Goal: Navigation & Orientation: Find specific page/section

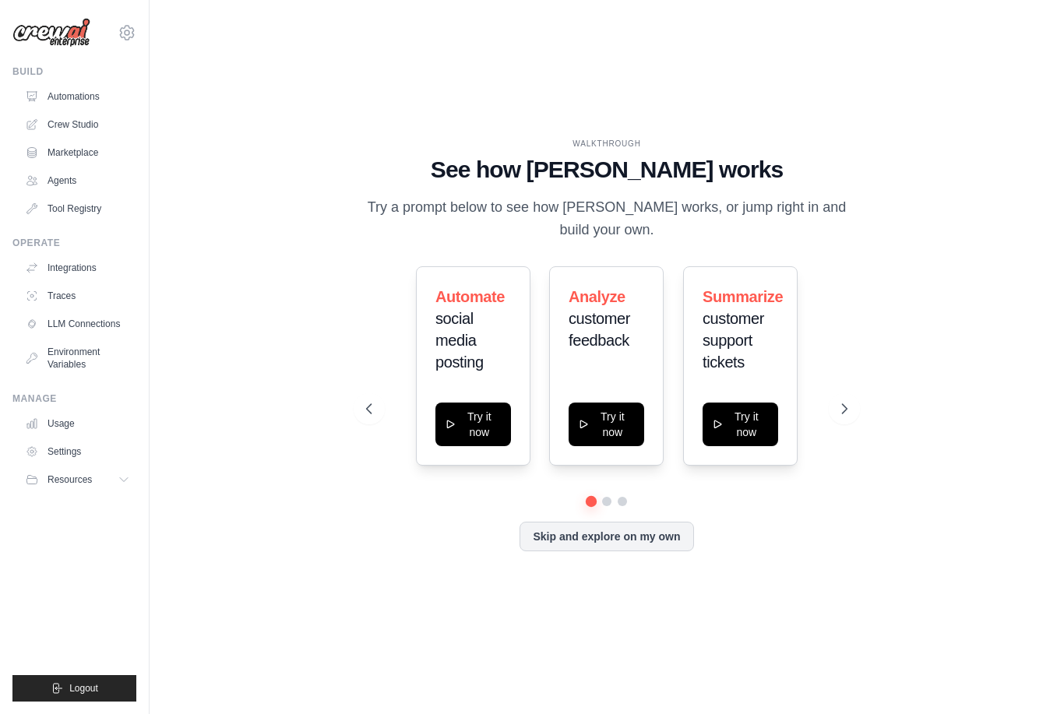
click at [87, 97] on link "Automations" at bounding box center [78, 96] width 118 height 25
click at [617, 551] on button "Skip and explore on my own" at bounding box center [606, 537] width 174 height 30
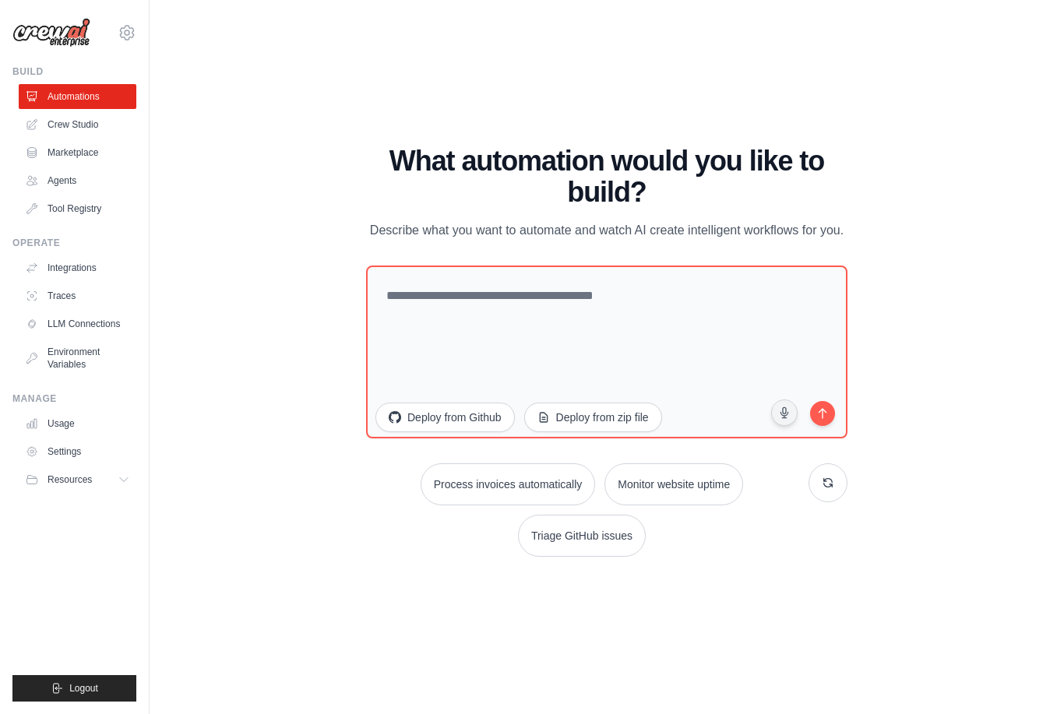
click at [72, 164] on link "Marketplace" at bounding box center [78, 152] width 118 height 25
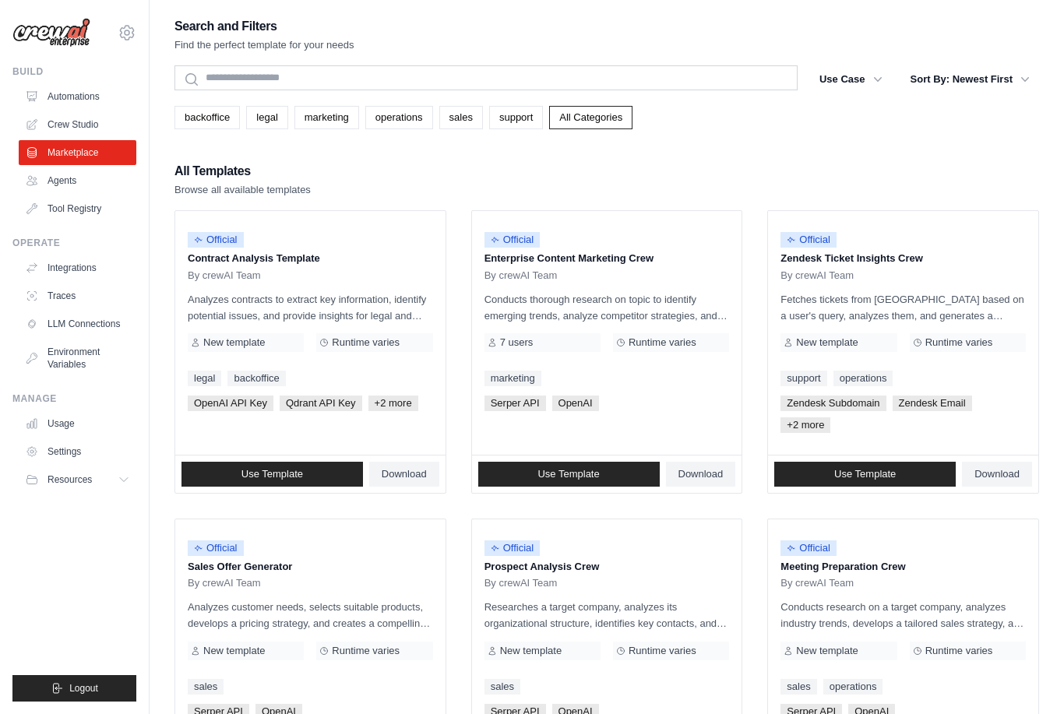
click at [76, 190] on link "Agents" at bounding box center [78, 180] width 118 height 25
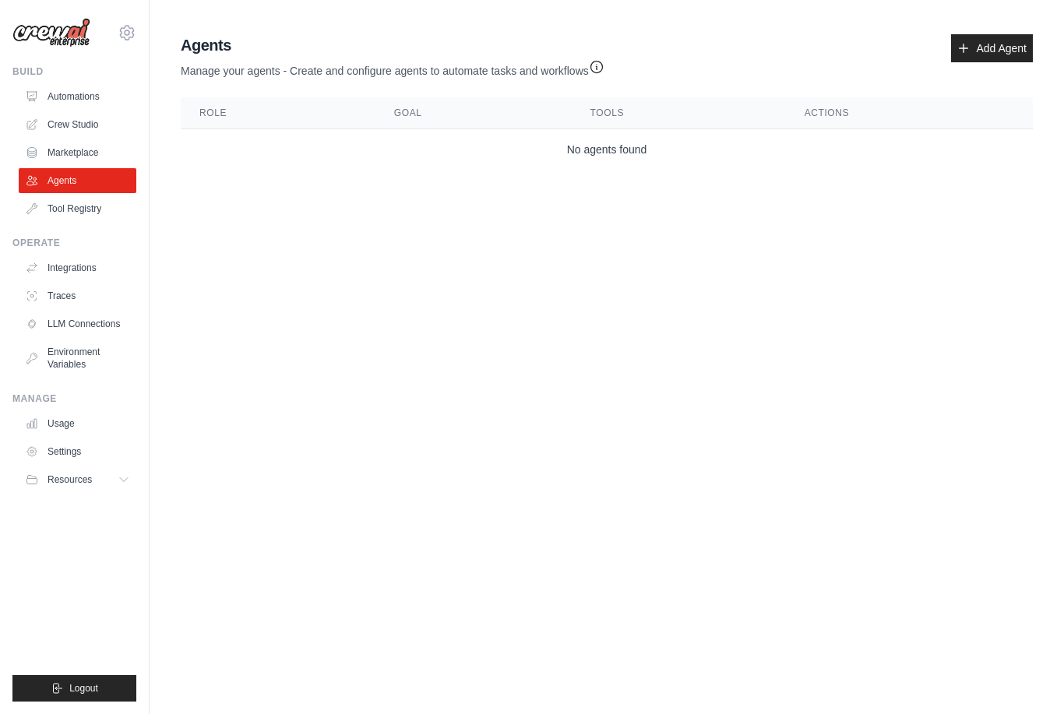
click at [82, 209] on link "Tool Registry" at bounding box center [78, 208] width 118 height 25
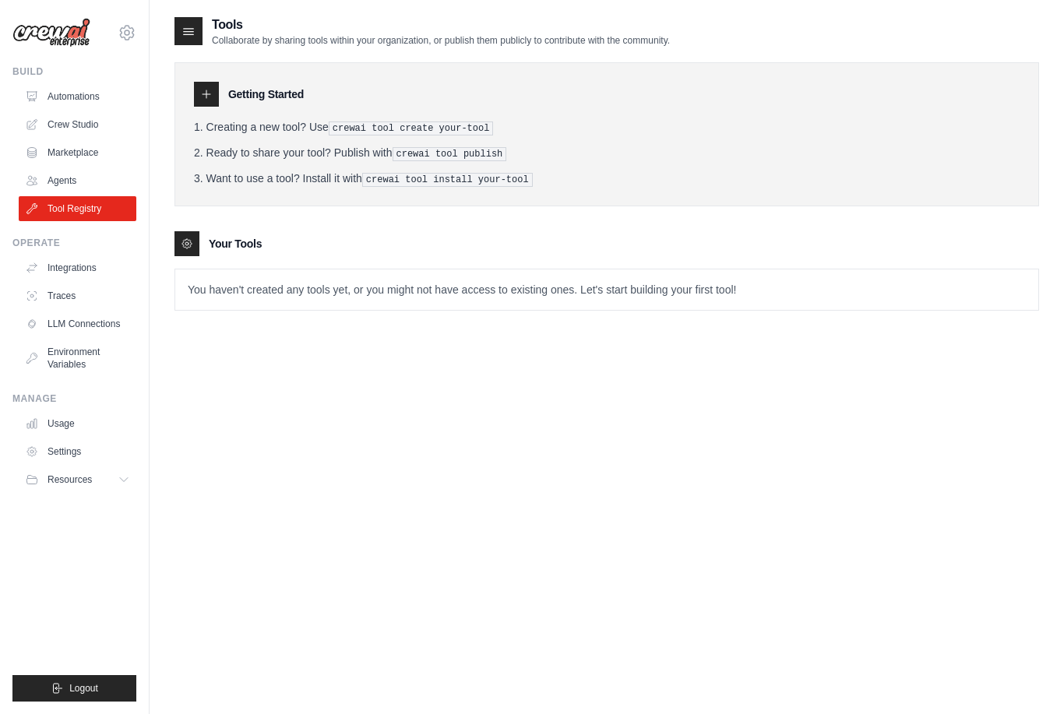
click at [67, 174] on link "Agents" at bounding box center [78, 180] width 118 height 25
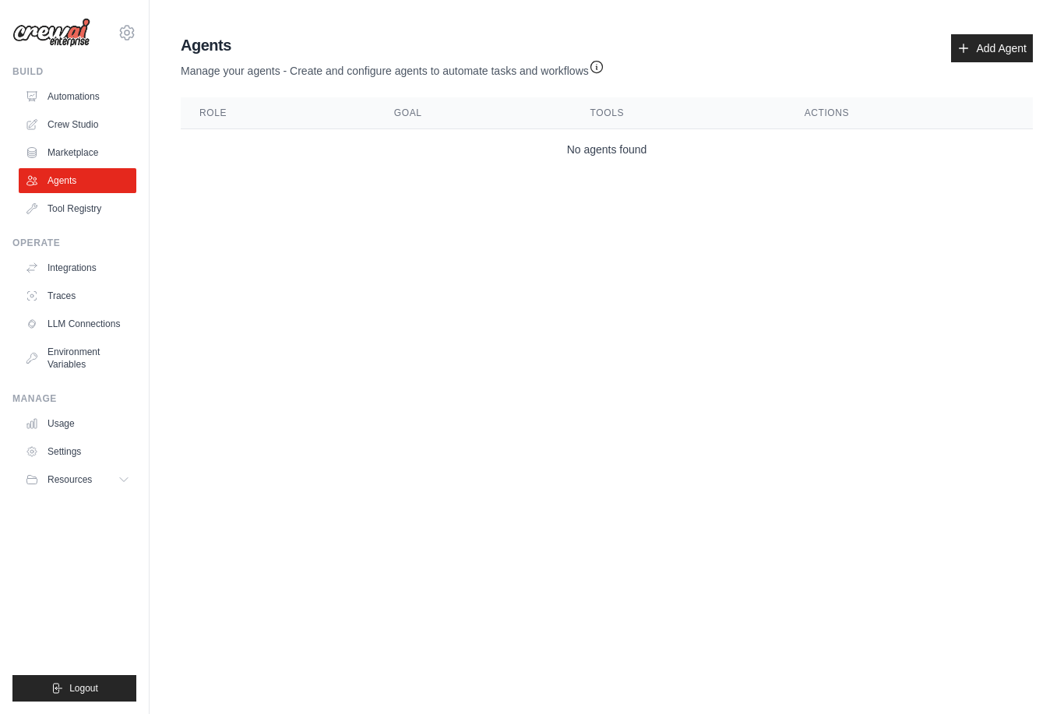
click at [83, 262] on link "Integrations" at bounding box center [78, 267] width 118 height 25
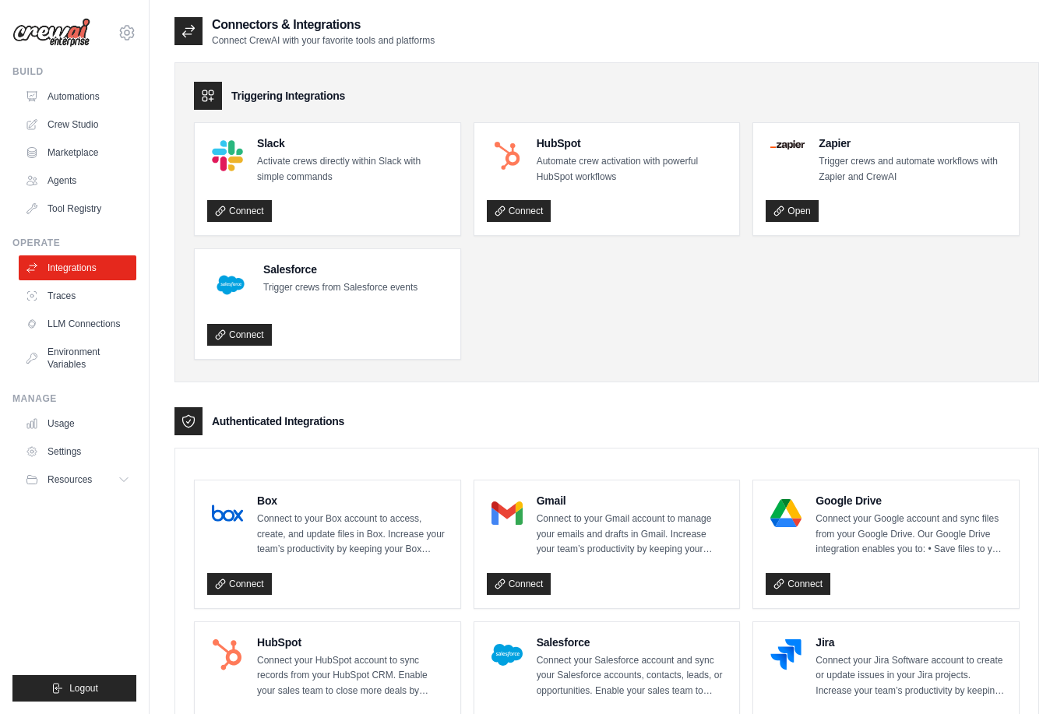
click at [91, 315] on link "LLM Connections" at bounding box center [78, 323] width 118 height 25
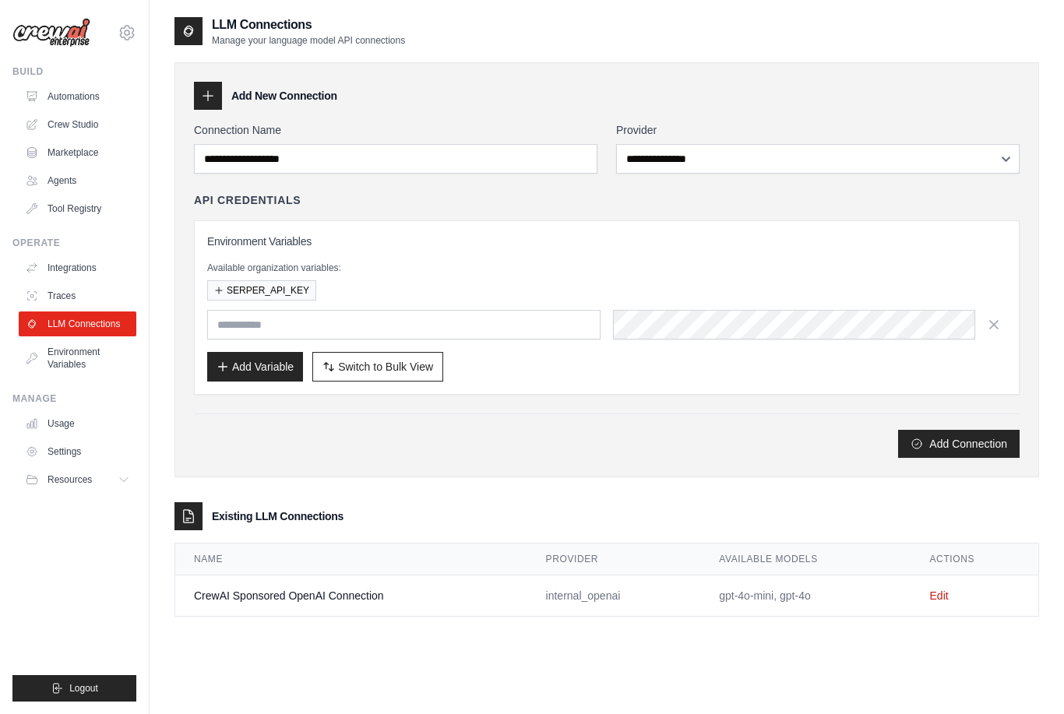
click at [97, 269] on link "Integrations" at bounding box center [78, 267] width 118 height 25
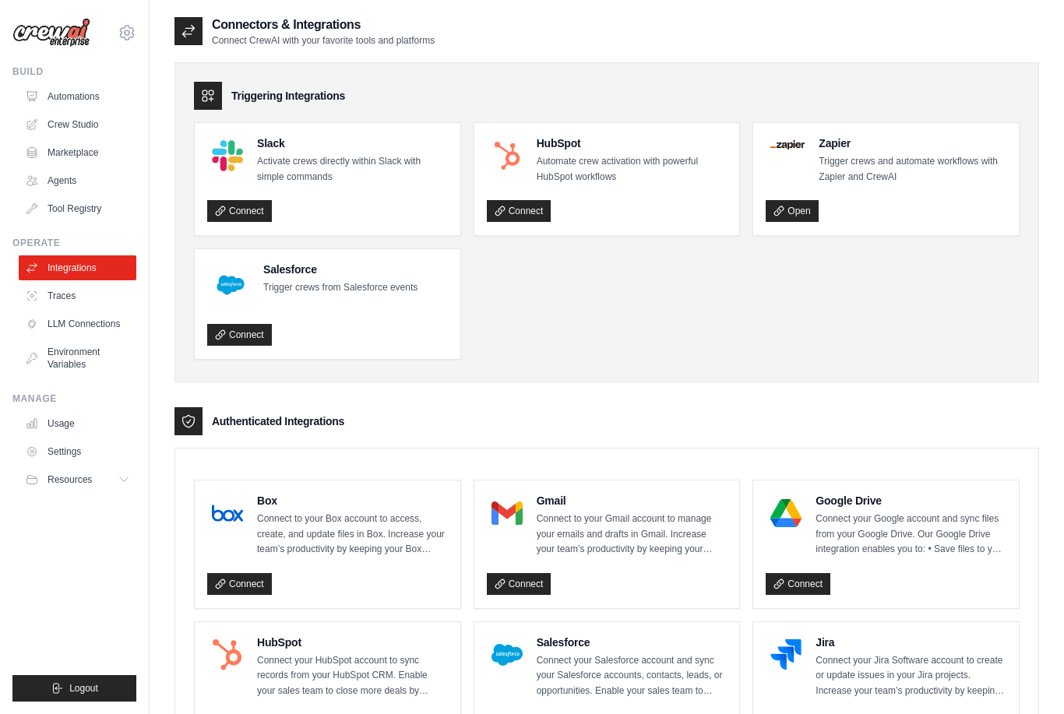
click at [63, 220] on link "Tool Registry" at bounding box center [78, 208] width 118 height 25
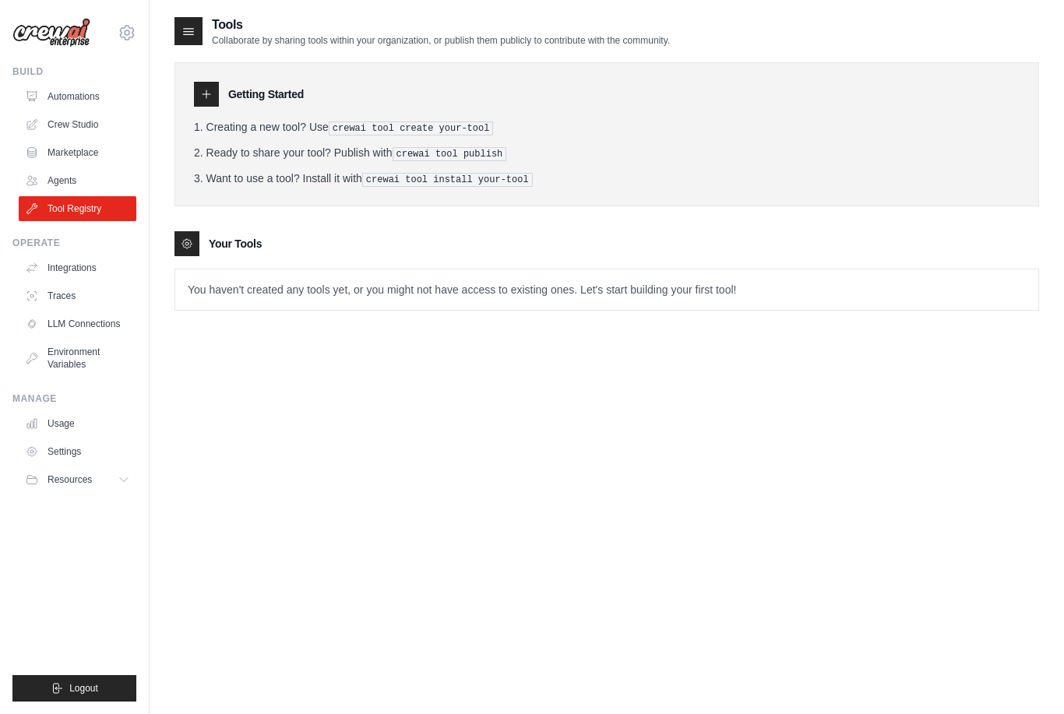
click at [59, 177] on link "Agents" at bounding box center [78, 180] width 118 height 25
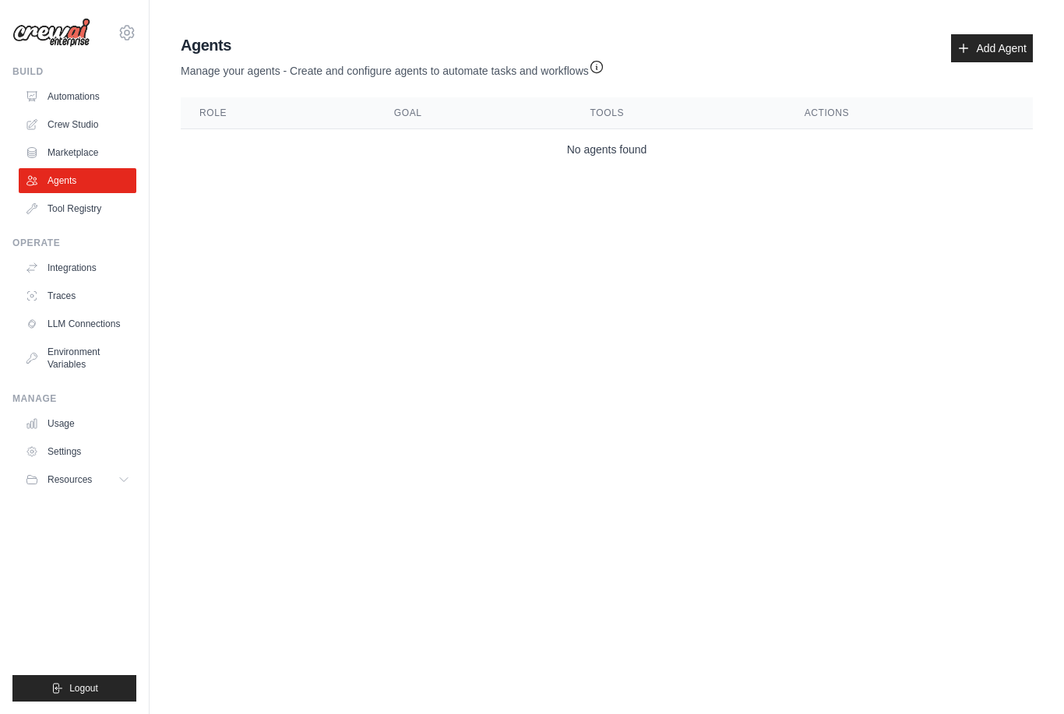
click at [48, 140] on link "Marketplace" at bounding box center [78, 152] width 118 height 25
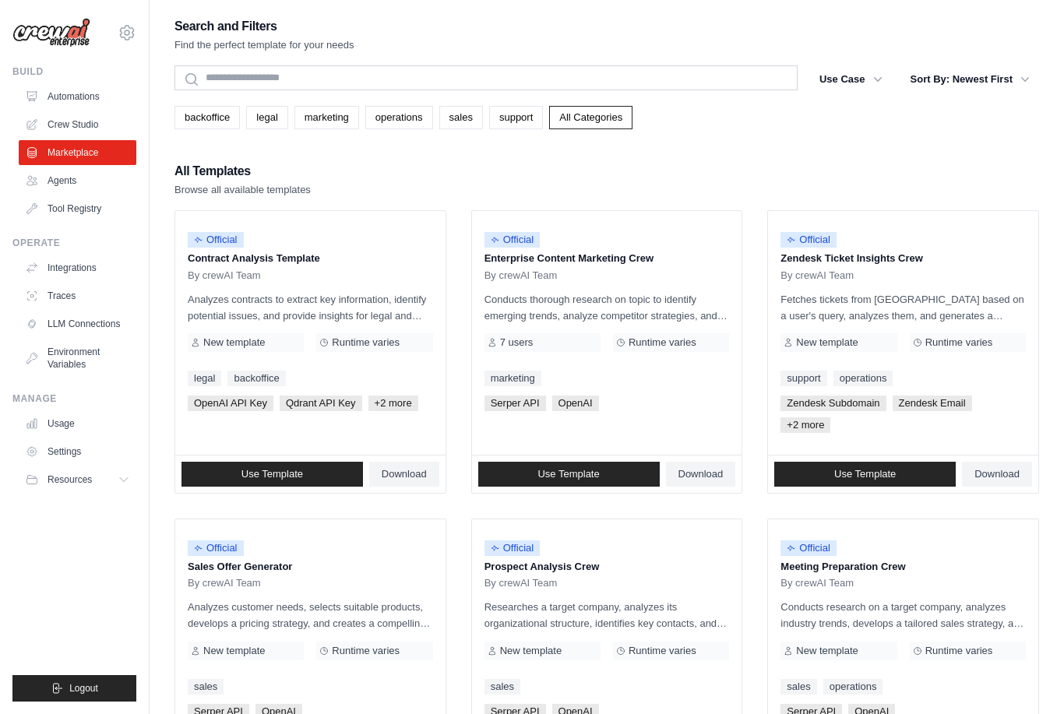
click at [58, 126] on link "Crew Studio" at bounding box center [78, 124] width 118 height 25
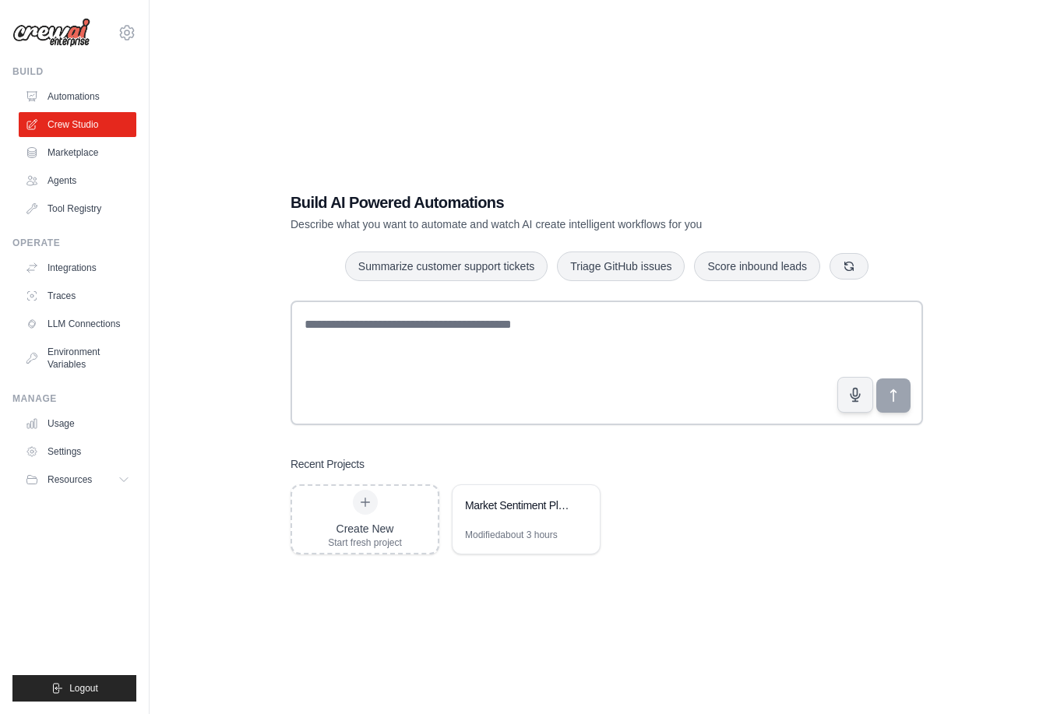
click at [506, 513] on div "Market Sentiment Platform Generator" at bounding box center [518, 506] width 107 height 16
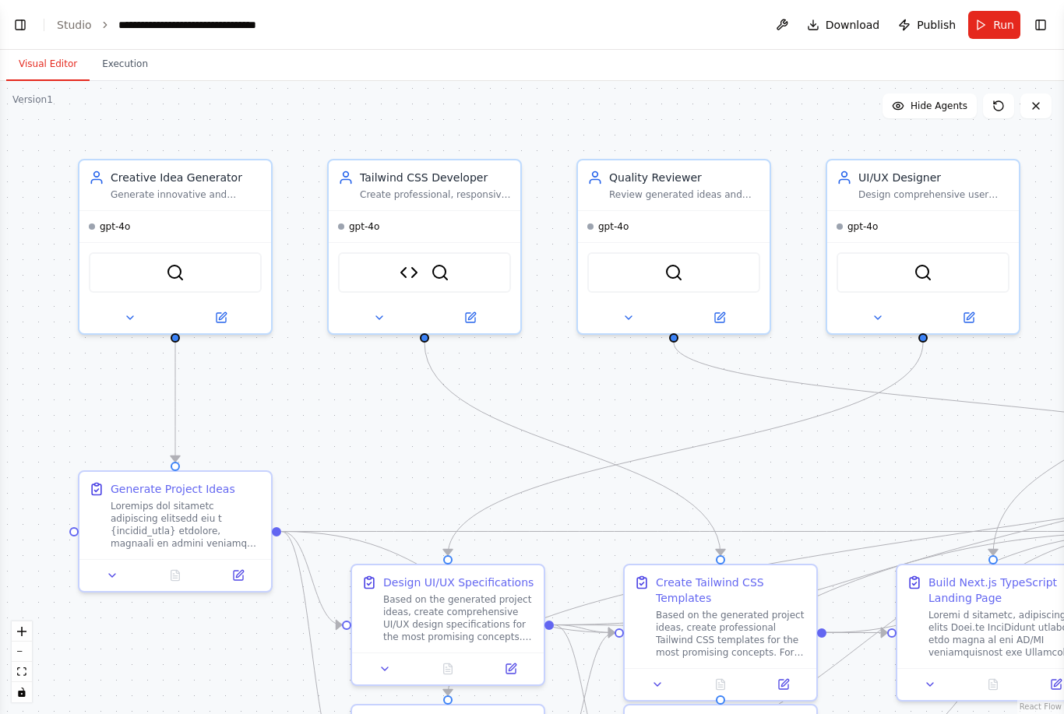
scroll to position [6154, 0]
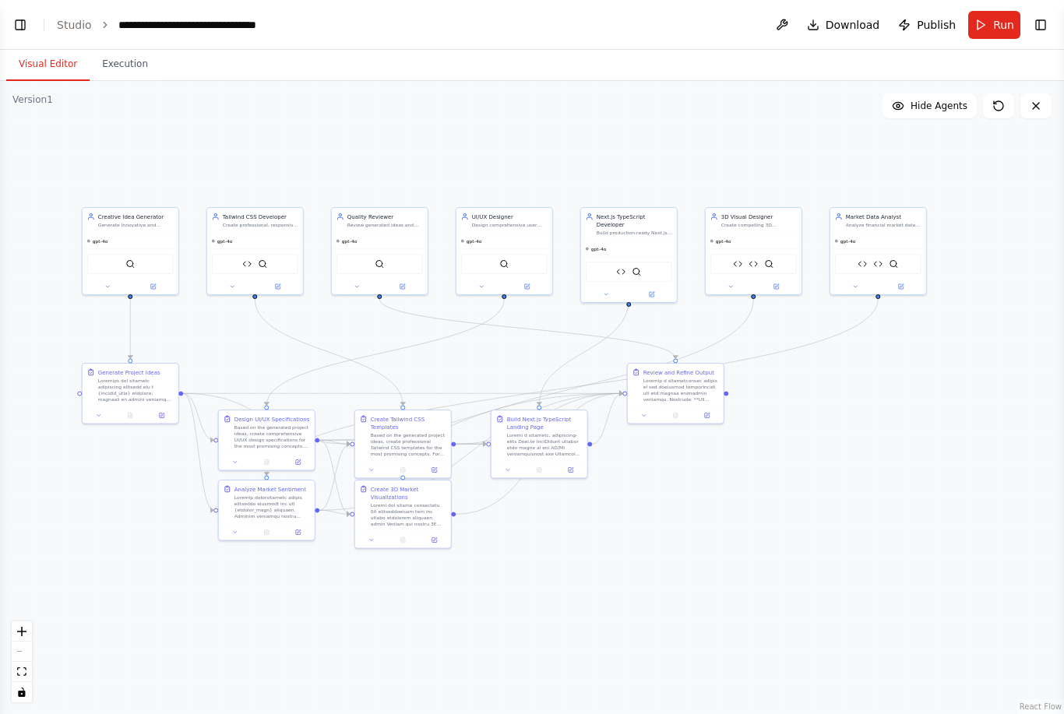
click at [19, 25] on button "Toggle Left Sidebar" at bounding box center [20, 25] width 22 height 22
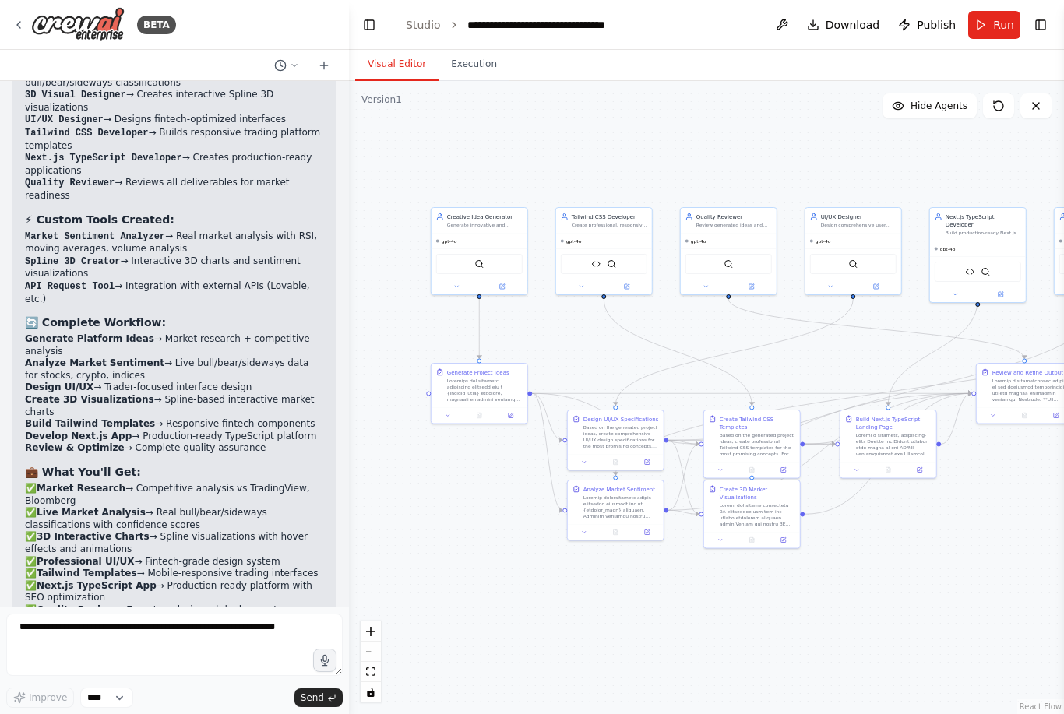
click at [1, 40] on button "Toggle Sidebar" at bounding box center [0, 357] width 12 height 714
click at [0, 39] on button "Toggle Sidebar" at bounding box center [0, 357] width 12 height 714
click at [20, 31] on div "BETA" at bounding box center [94, 24] width 164 height 35
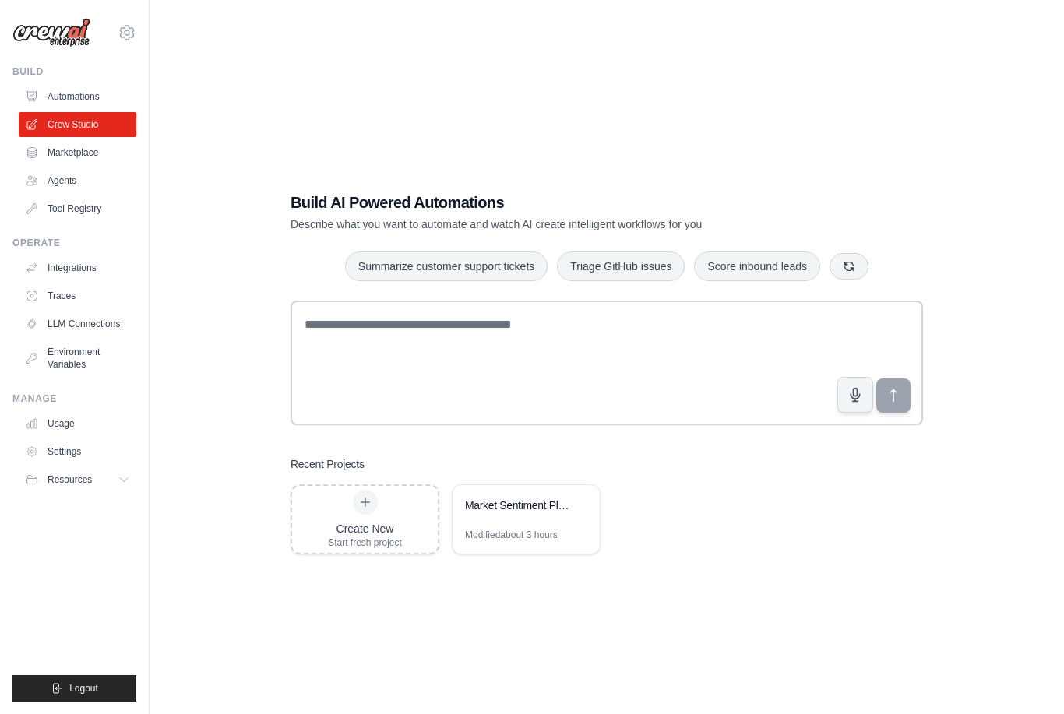
click at [509, 513] on div "Market Sentiment Platform Generator" at bounding box center [518, 506] width 107 height 16
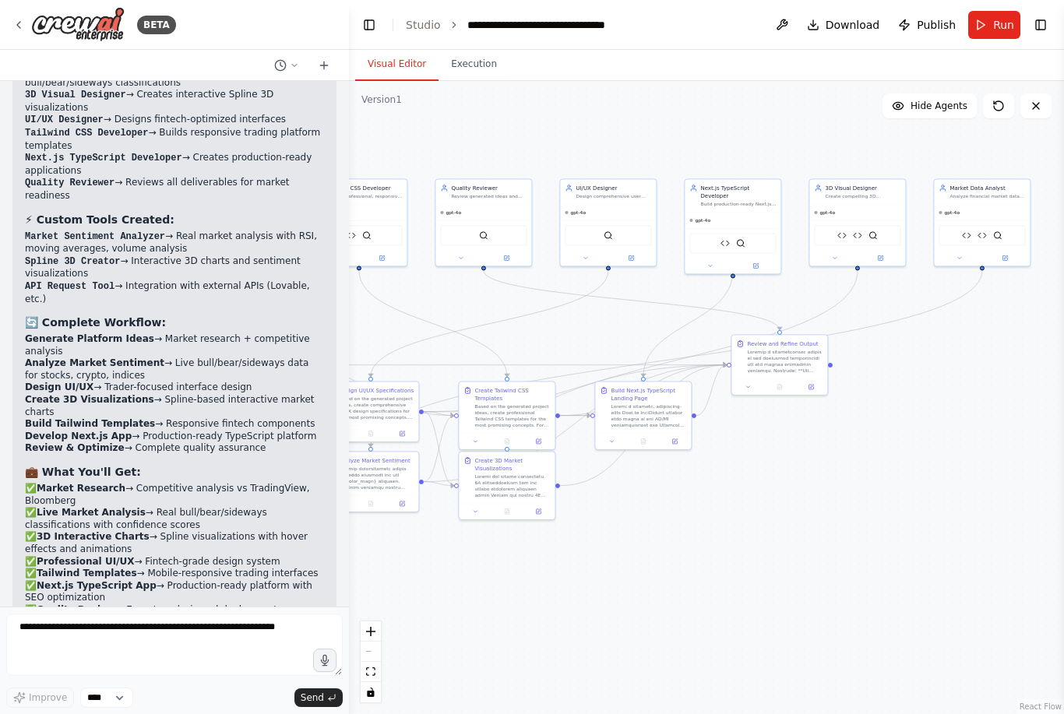
scroll to position [6179, 0]
